Goal: Information Seeking & Learning: Learn about a topic

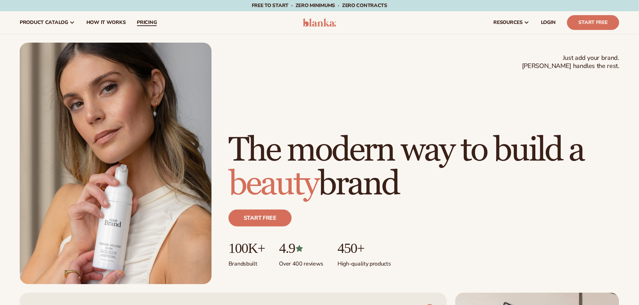
click at [138, 25] on span "pricing" at bounding box center [147, 23] width 20 height 6
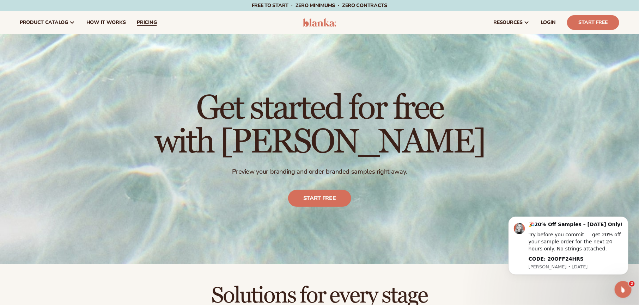
click at [146, 22] on span "pricing" at bounding box center [147, 23] width 20 height 6
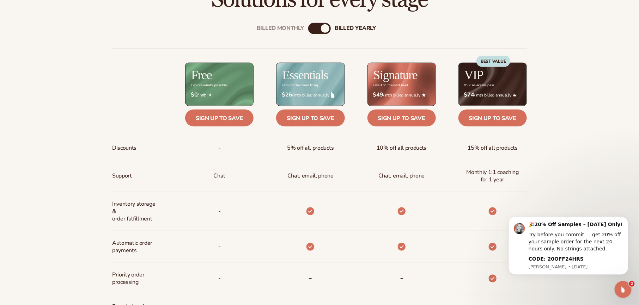
scroll to position [301, 0]
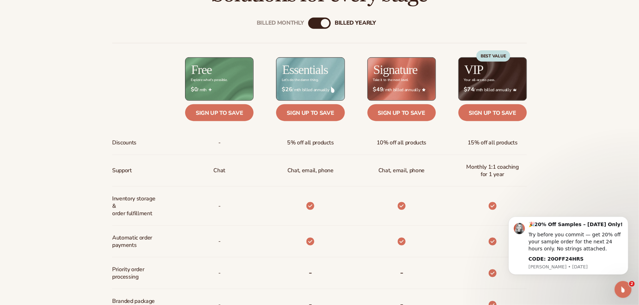
click at [314, 22] on div "Billed Monthly" at bounding box center [312, 23] width 8 height 8
